Goal: Find specific page/section: Find specific page/section

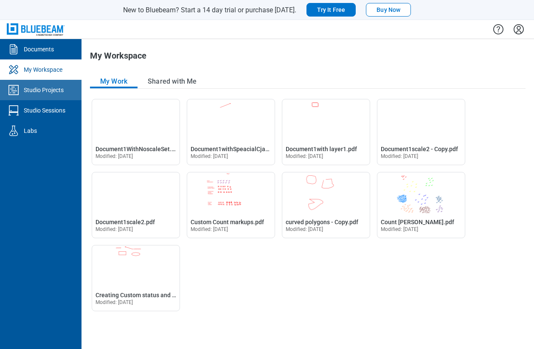
click at [51, 95] on link "Studio Projects" at bounding box center [40, 90] width 81 height 20
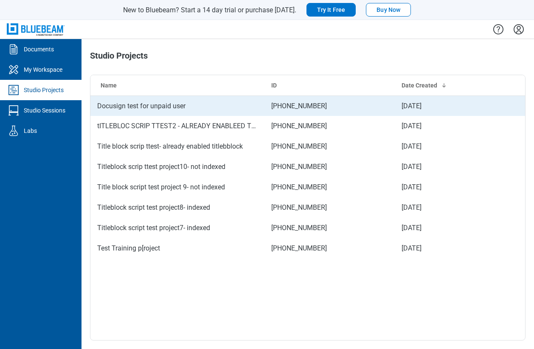
click at [172, 104] on td "Docusign test for unpaid user" at bounding box center [177, 105] width 174 height 20
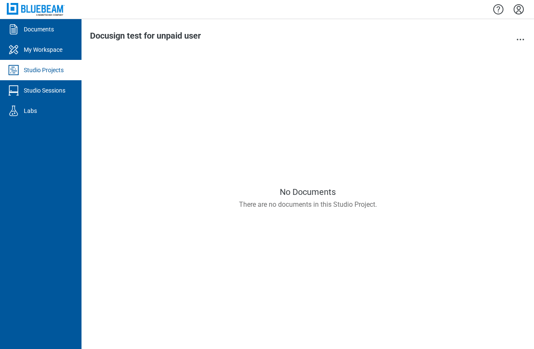
click at [260, 125] on div "No Documents There are no documents in this Studio Project." at bounding box center [307, 198] width 435 height 286
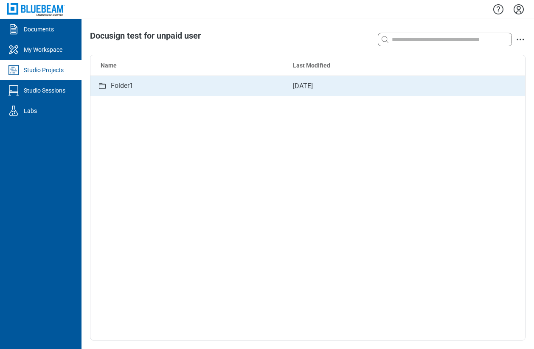
click at [126, 88] on div "Folder1" at bounding box center [122, 86] width 22 height 11
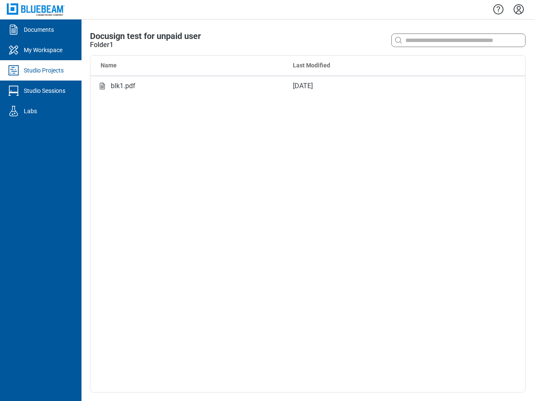
click at [154, 336] on div "Name Last Modified blk1.pdf [DATE]" at bounding box center [307, 224] width 434 height 337
drag, startPoint x: 291, startPoint y: 210, endPoint x: 298, endPoint y: 209, distance: 6.8
click at [291, 210] on div "Name Last Modified blk1.pdf [DATE]" at bounding box center [307, 224] width 434 height 337
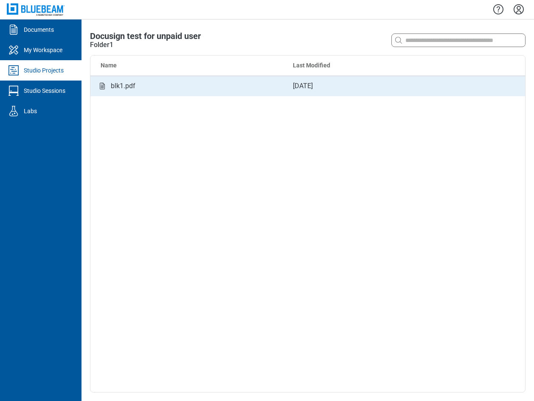
click at [142, 84] on div "blk1.pdf" at bounding box center [188, 86] width 182 height 11
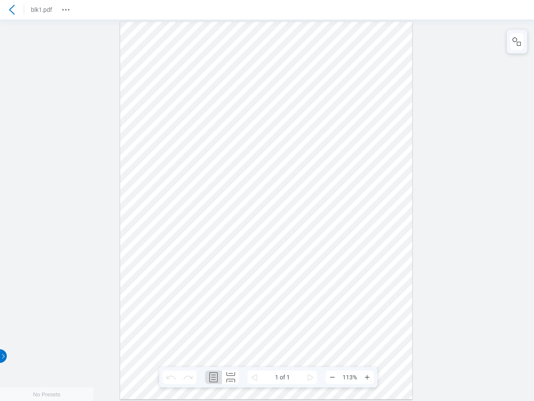
scroll to position [0, 0]
click at [63, 8] on icon "Revision History" at bounding box center [66, 10] width 10 height 10
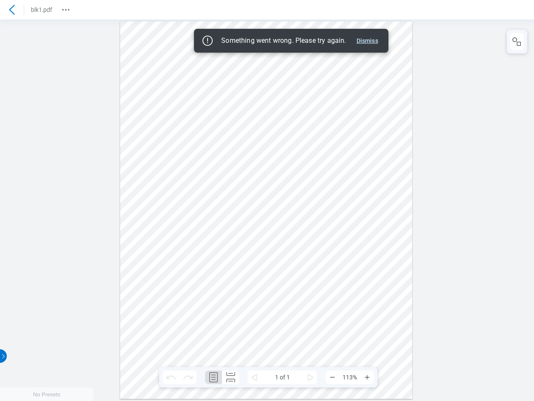
click at [365, 42] on button "Dismiss" at bounding box center [367, 41] width 28 height 10
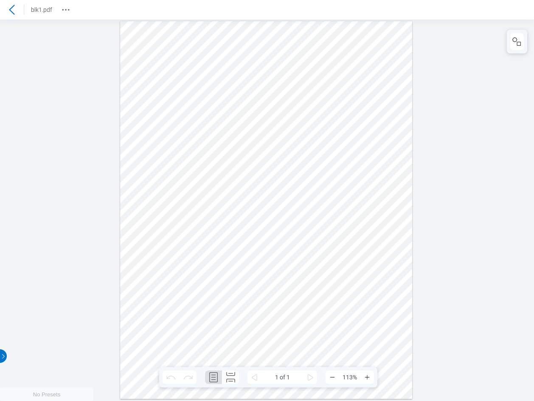
click at [12, 11] on icon at bounding box center [12, 10] width 10 height 10
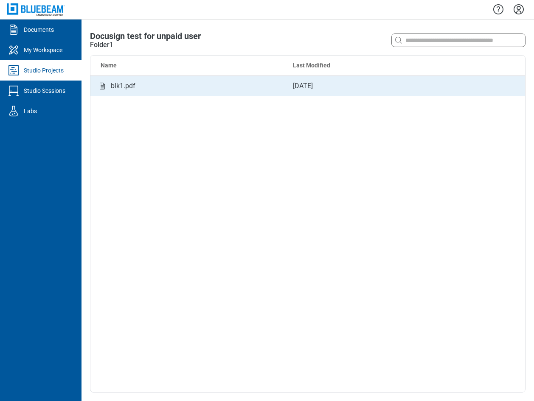
click at [171, 87] on div "blk1.pdf" at bounding box center [188, 86] width 182 height 11
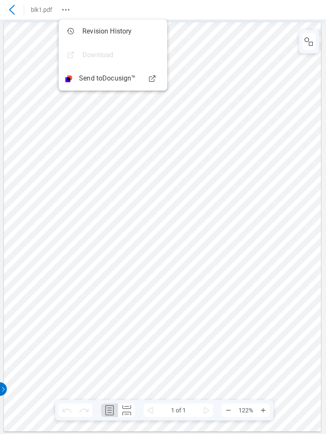
click at [65, 10] on circle "Revision History" at bounding box center [65, 9] width 1 height 1
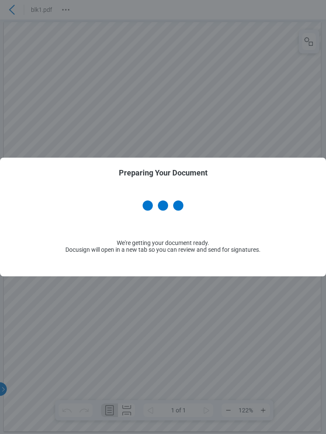
click at [90, 79] on div "Preparing Your Document We're getting your document ready. Docusign will open i…" at bounding box center [163, 217] width 326 height 434
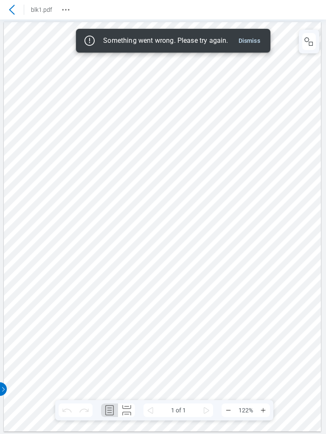
click at [253, 39] on button "Dismiss" at bounding box center [249, 41] width 28 height 10
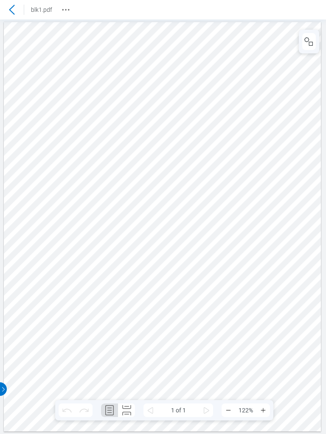
click at [14, 12] on icon at bounding box center [12, 10] width 10 height 10
